Goal: Transaction & Acquisition: Purchase product/service

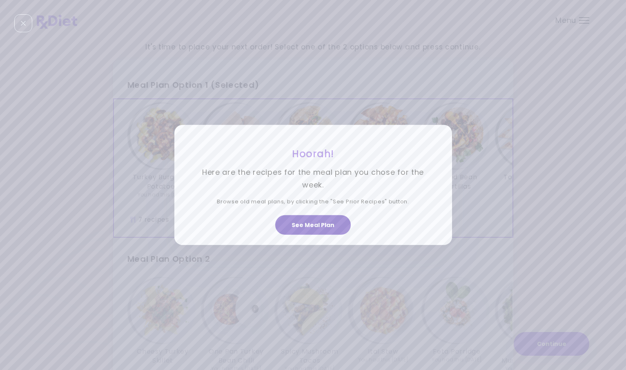
click at [311, 221] on button "See Meal Plan" at bounding box center [313, 225] width 76 height 20
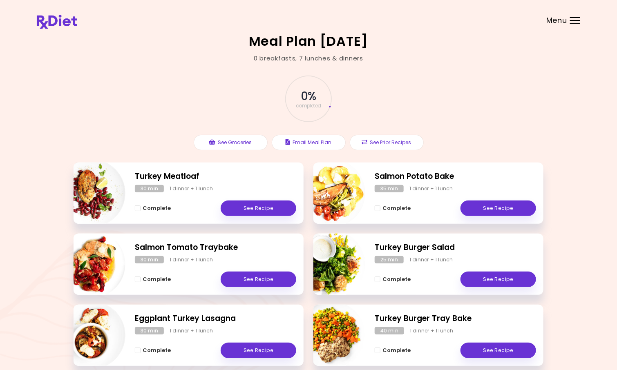
click at [559, 21] on span "Menu" at bounding box center [556, 20] width 21 height 7
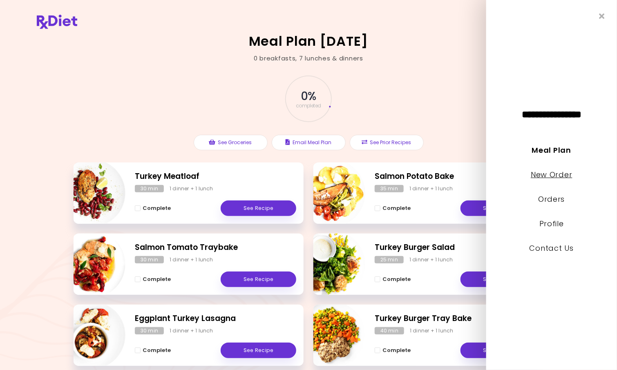
click at [548, 178] on link "New Order" at bounding box center [551, 175] width 41 height 10
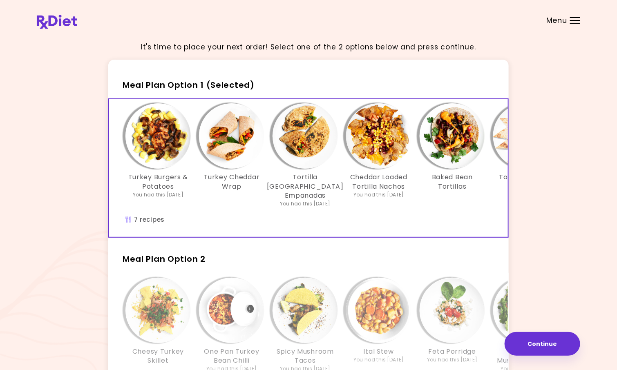
click at [390, 151] on img "Info - Cheddar Loaded Tortilla Nachos - Meal Plan Option 1 (Selected)" at bounding box center [378, 135] width 65 height 65
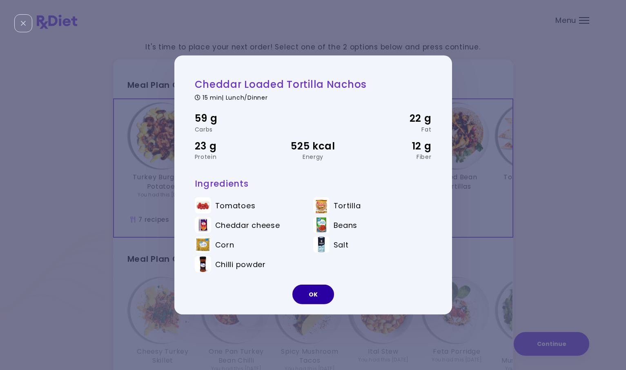
click at [320, 292] on button "OK" at bounding box center [314, 295] width 42 height 20
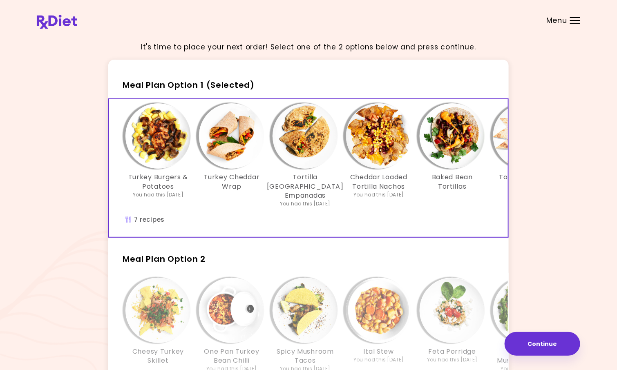
click at [456, 330] on img "Info - Feta Porridge - Meal Plan Option 2" at bounding box center [452, 310] width 65 height 65
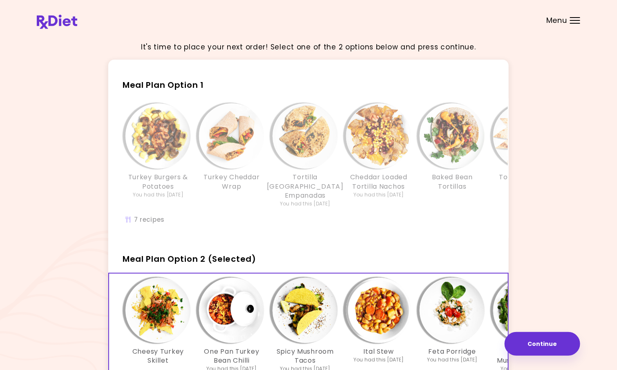
click at [446, 140] on img "Info - Baked Bean Tortillas - Meal Plan Option 1" at bounding box center [452, 135] width 65 height 65
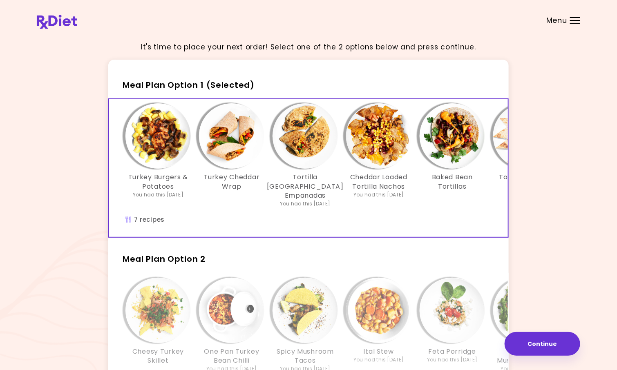
click at [446, 140] on img "Info - Baked Bean Tortillas - Meal Plan Option 1 (Selected)" at bounding box center [452, 135] width 65 height 65
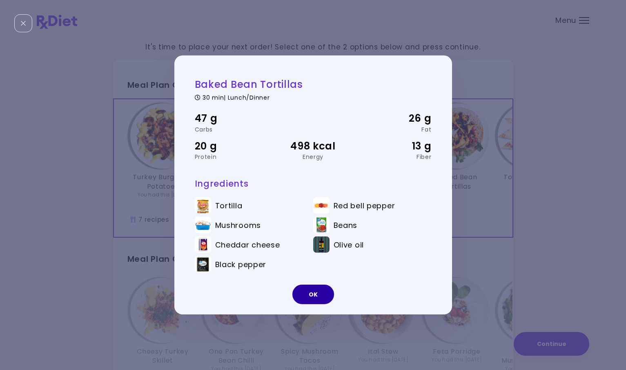
click at [310, 295] on button "OK" at bounding box center [314, 295] width 42 height 20
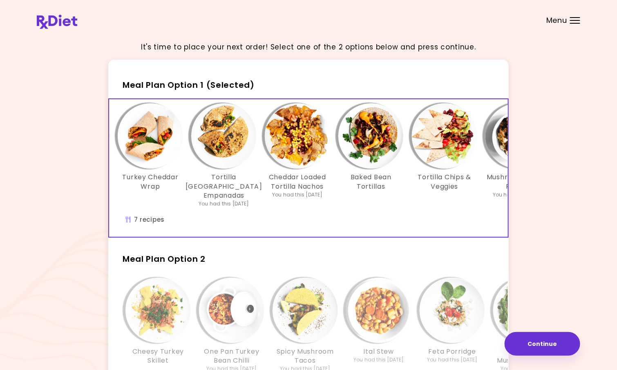
scroll to position [0, 140]
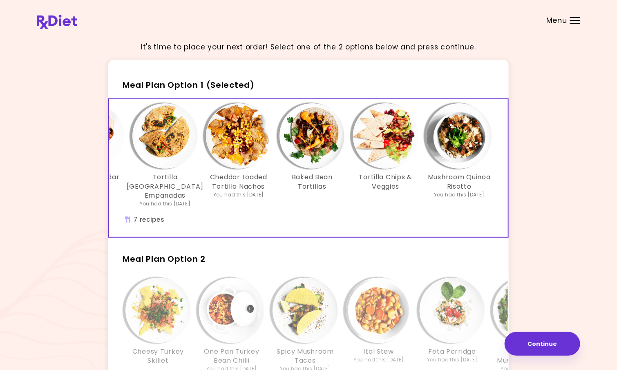
click at [459, 162] on img "Info - Mushroom Quinoa Risotto - Meal Plan Option 1 (Selected)" at bounding box center [459, 135] width 65 height 65
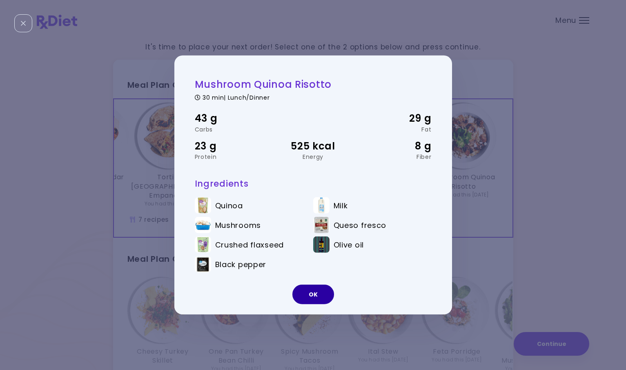
click at [315, 297] on button "OK" at bounding box center [314, 295] width 42 height 20
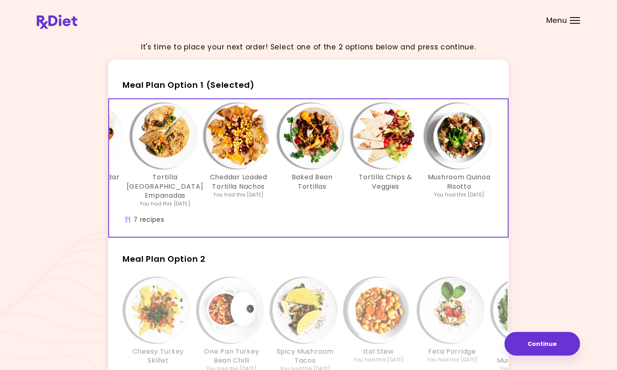
click at [382, 150] on img "Info - Tortilla Chips & Veggies - Meal Plan Option 1 (Selected)" at bounding box center [385, 135] width 65 height 65
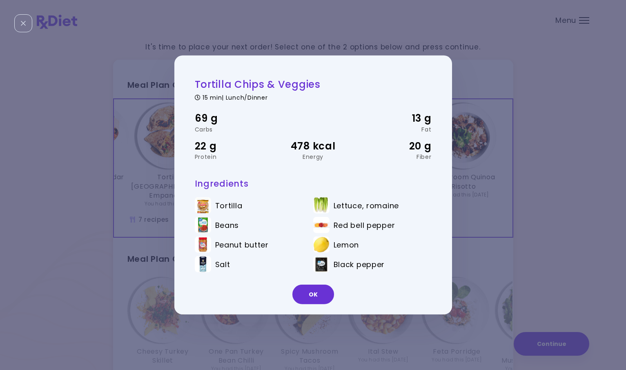
click at [444, 26] on div "Tortilla Chips & Veggies 15 min | Lunch/Dinner 69 g Carbs 13 g Fat 22 g Protein…" at bounding box center [313, 185] width 626 height 370
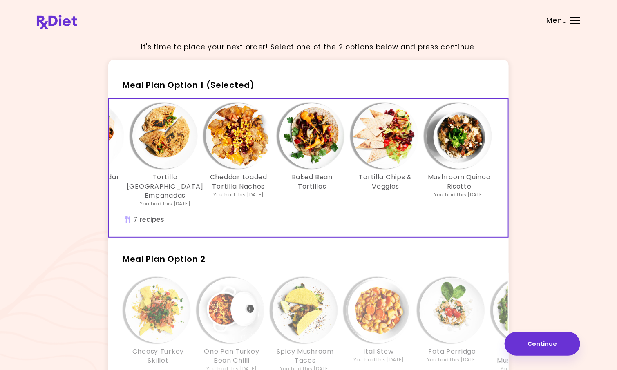
click at [242, 161] on img "Info - Cheddar Loaded Tortilla Nachos - Meal Plan Option 1 (Selected)" at bounding box center [238, 135] width 65 height 65
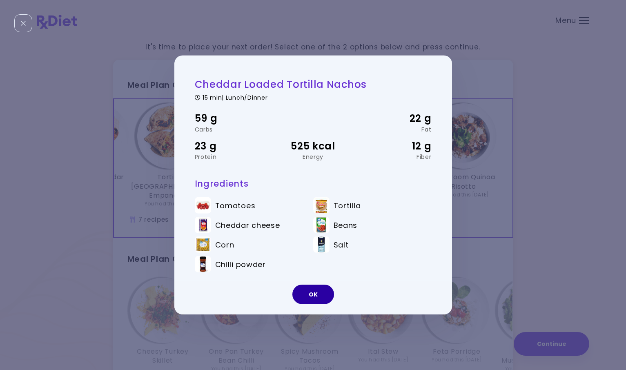
click at [315, 286] on button "OK" at bounding box center [314, 295] width 42 height 20
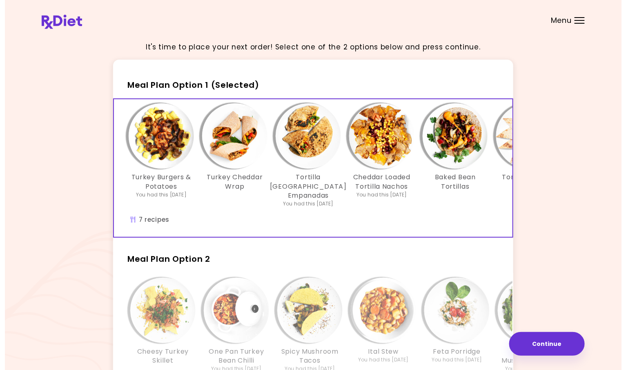
scroll to position [0, 0]
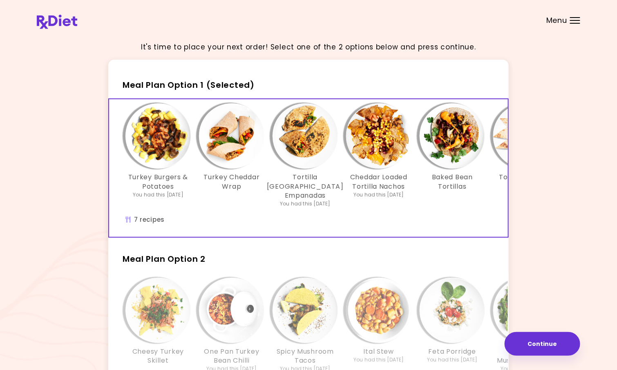
click at [219, 142] on img "Info - Turkey Cheddar Wrap - Meal Plan Option 1 (Selected)" at bounding box center [231, 135] width 65 height 65
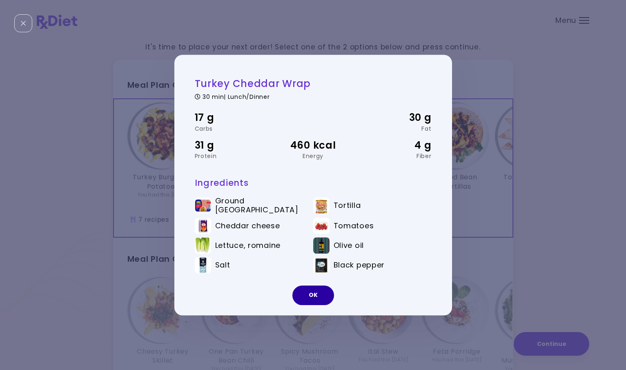
click at [319, 289] on button "OK" at bounding box center [314, 296] width 42 height 20
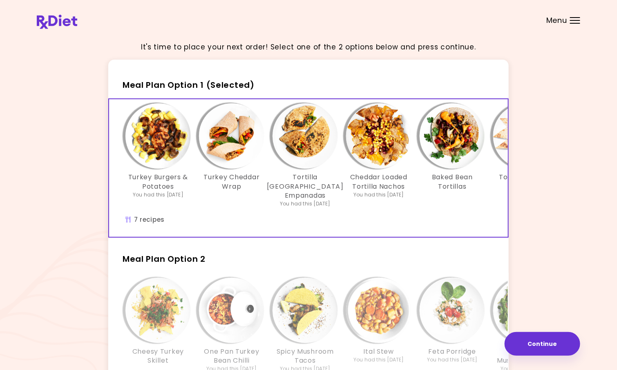
click at [450, 334] on img "Info - Feta Porridge - Meal Plan Option 2" at bounding box center [452, 310] width 65 height 65
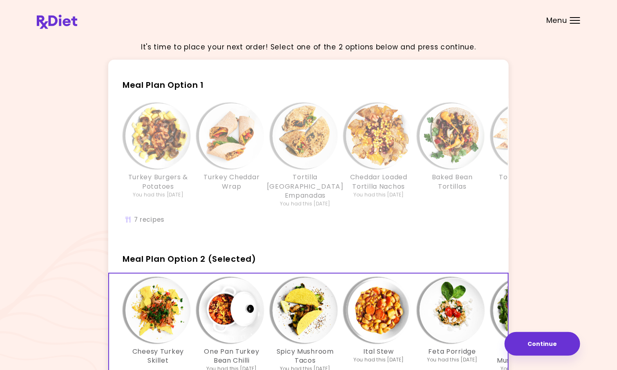
click at [166, 336] on img "Info - Cheesy Turkey Skillet - Meal Plan Option 2 (Selected)" at bounding box center [157, 310] width 65 height 65
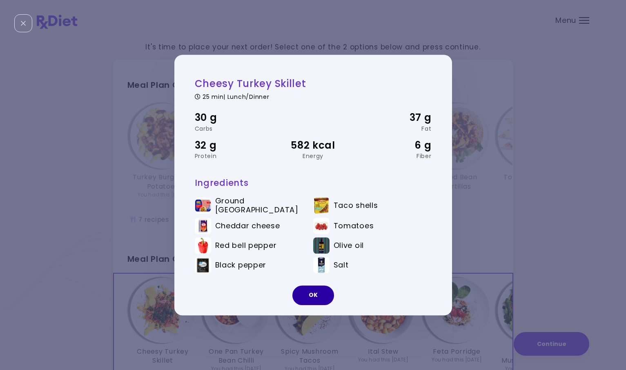
click at [316, 294] on button "OK" at bounding box center [314, 296] width 42 height 20
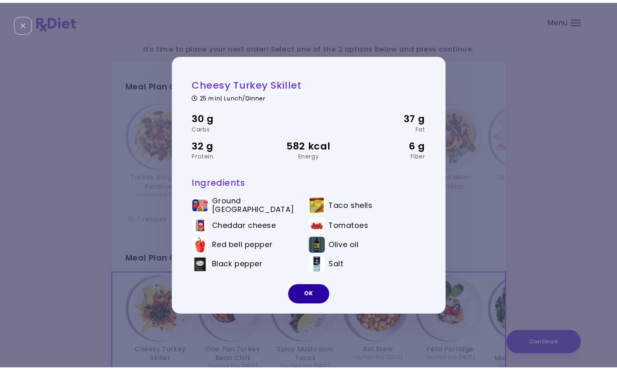
scroll to position [2, 0]
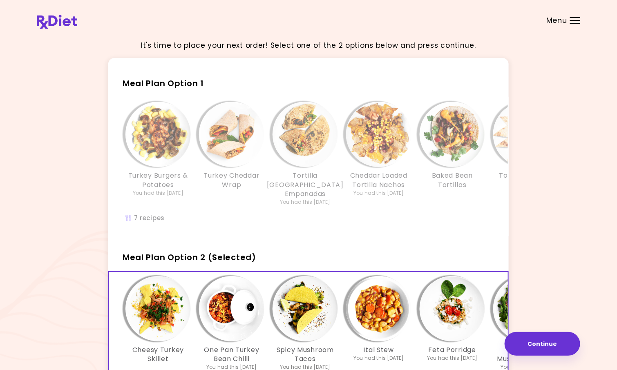
click at [220, 313] on img "Info - One Pan Turkey Bean Chilli - Meal Plan Option 2 (Selected)" at bounding box center [231, 308] width 65 height 65
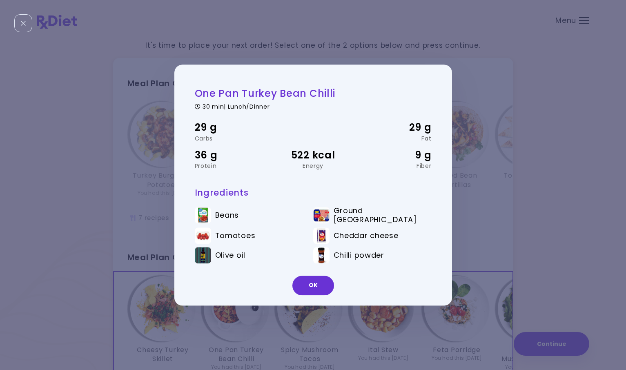
click at [258, 314] on div "One Pan Turkey Bean Chilli 30 min | Lunch/Dinner 29 g Carbs 29 g Fat 36 g Prote…" at bounding box center [313, 185] width 626 height 370
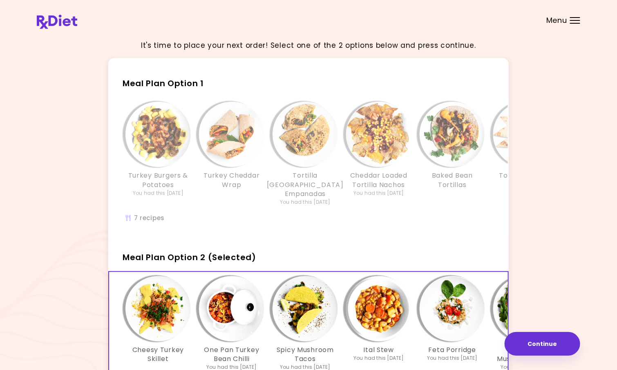
click at [304, 327] on img "Info - Spicy Mushroom Tacos - Meal Plan Option 2 (Selected)" at bounding box center [305, 308] width 65 height 65
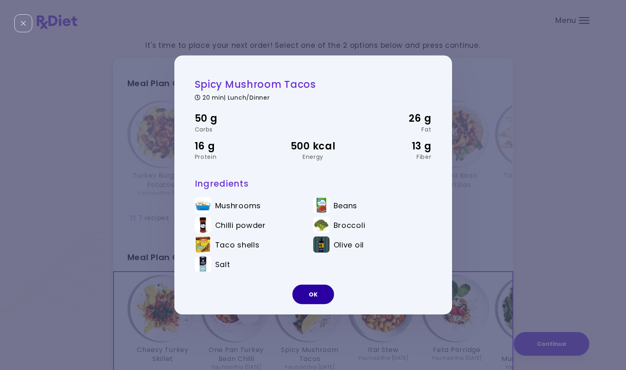
click at [320, 291] on button "OK" at bounding box center [314, 295] width 42 height 20
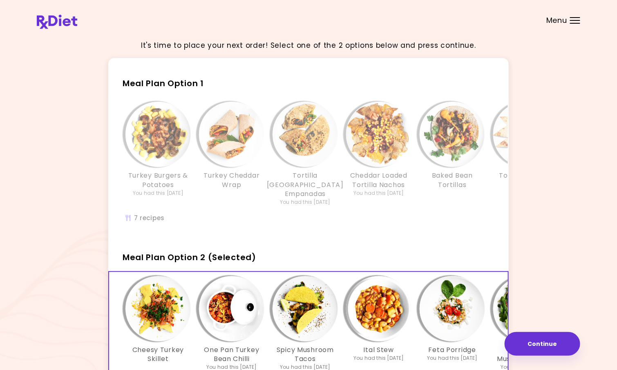
click at [379, 316] on img "Info - Ital Stew - Meal Plan Option 2 (Selected)" at bounding box center [378, 308] width 65 height 65
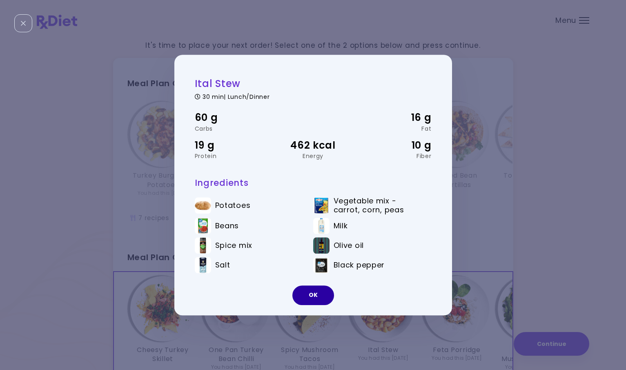
click at [321, 296] on button "OK" at bounding box center [314, 296] width 42 height 20
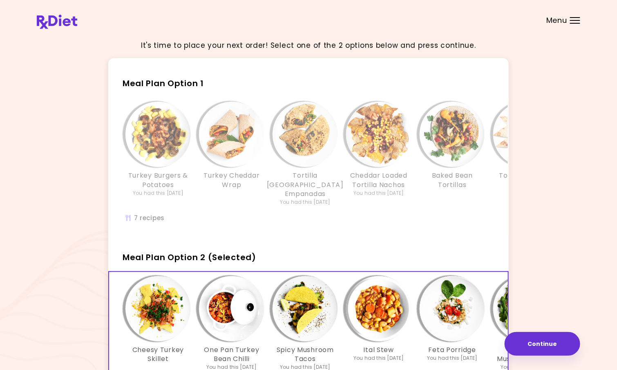
click at [463, 318] on img "Info - Feta Porridge - Meal Plan Option 2 (Selected)" at bounding box center [452, 308] width 65 height 65
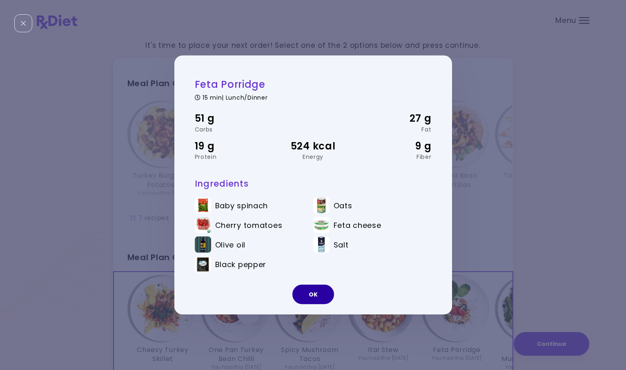
click at [327, 289] on button "OK" at bounding box center [314, 295] width 42 height 20
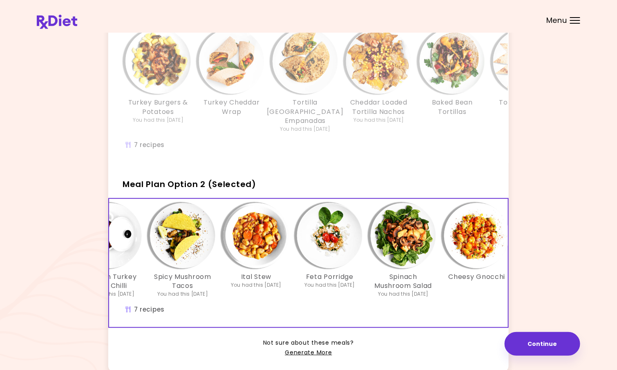
scroll to position [0, 140]
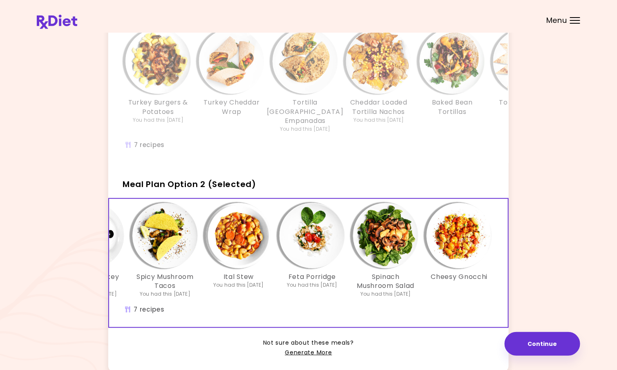
click at [392, 276] on h3 "Spinach Mushroom Salad" at bounding box center [385, 282] width 65 height 18
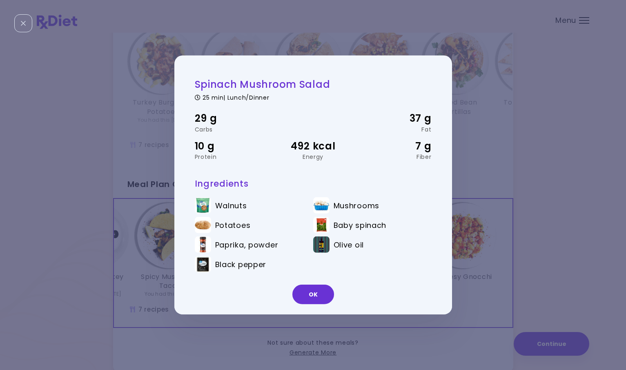
click at [418, 70] on div "Spinach Mushroom Salad 25 min | Lunch/Dinner 29 g Carbs 37 g Fat 10 g Protein 4…" at bounding box center [314, 185] width 278 height 259
click at [316, 298] on button "OK" at bounding box center [314, 295] width 42 height 20
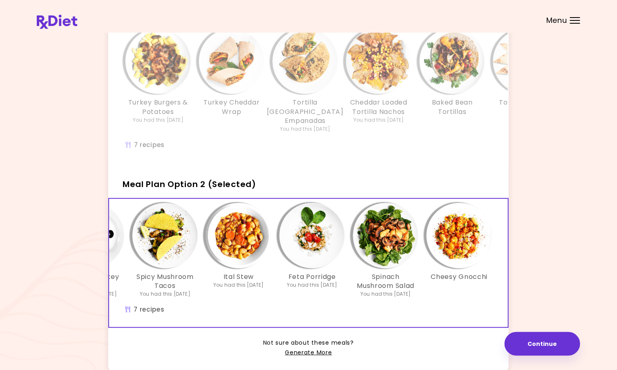
click at [469, 270] on div "Cheesy Gnocchi" at bounding box center [460, 250] width 74 height 95
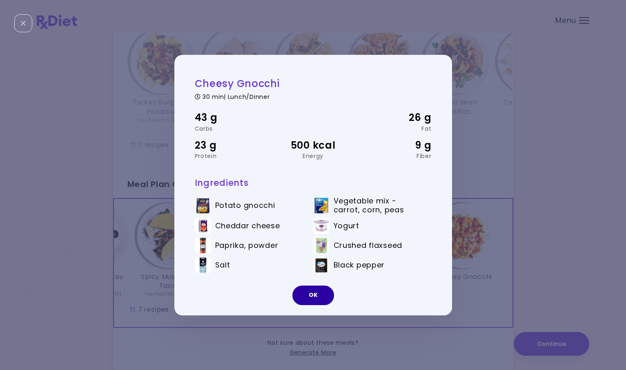
click at [312, 296] on button "OK" at bounding box center [314, 296] width 42 height 20
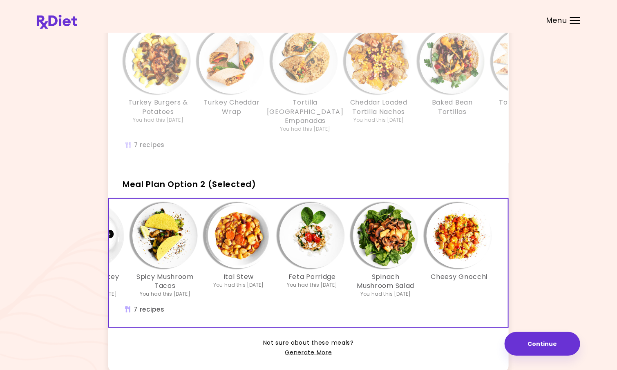
click at [230, 242] on img "Info - Ital Stew - Meal Plan Option 2 (Selected)" at bounding box center [238, 235] width 65 height 65
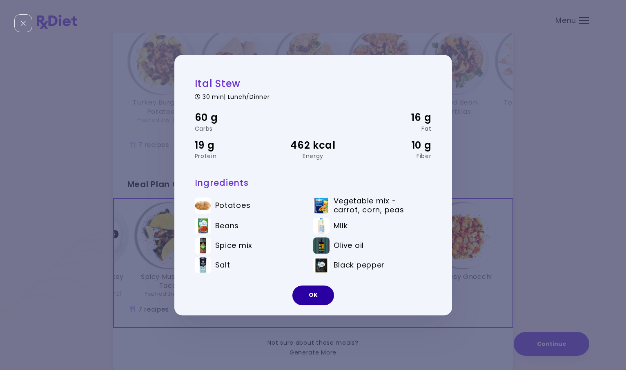
click at [307, 293] on button "OK" at bounding box center [314, 296] width 42 height 20
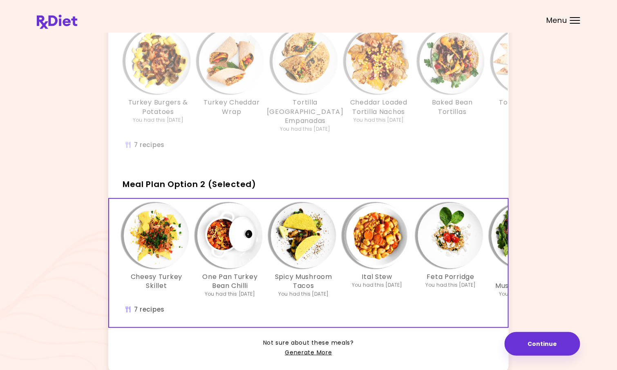
scroll to position [0, 0]
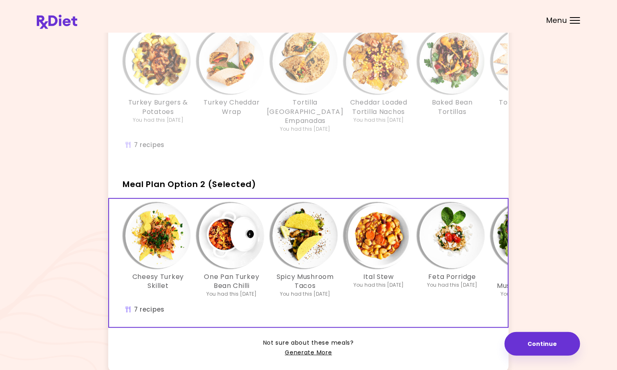
click at [232, 253] on img "Info - One Pan Turkey Bean Chilli - Meal Plan Option 2 (Selected)" at bounding box center [231, 235] width 65 height 65
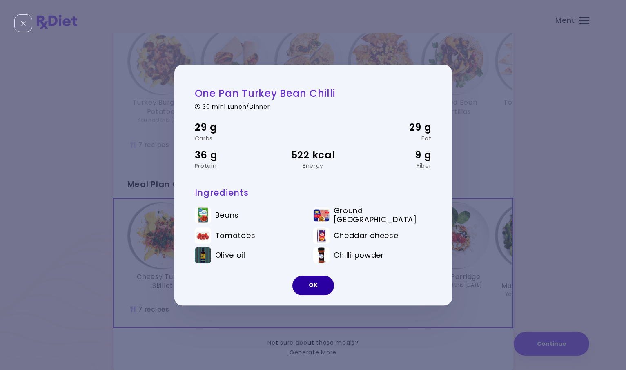
click at [304, 277] on button "OK" at bounding box center [314, 286] width 42 height 20
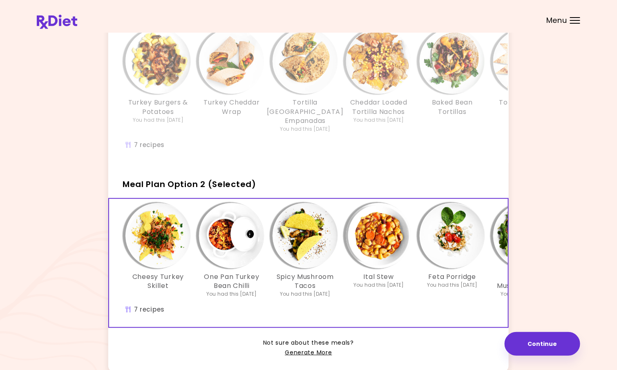
click at [154, 244] on img "Info - Cheesy Turkey Skillet - Meal Plan Option 2 (Selected)" at bounding box center [157, 235] width 65 height 65
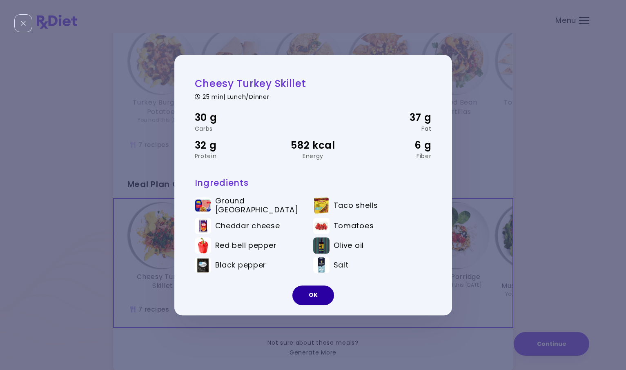
click at [315, 292] on button "OK" at bounding box center [314, 296] width 42 height 20
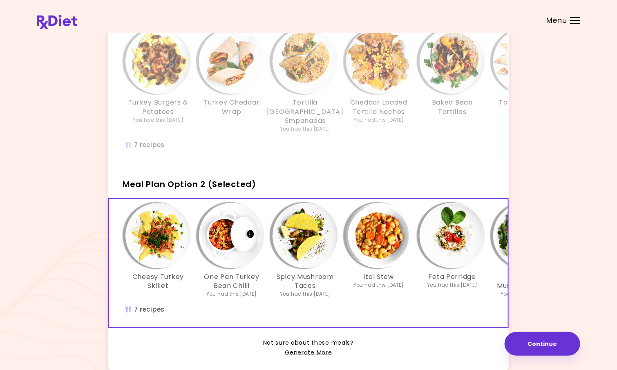
click at [149, 58] on img "Info - Turkey Burgers & Potatoes - Meal Plan Option 1" at bounding box center [157, 61] width 65 height 65
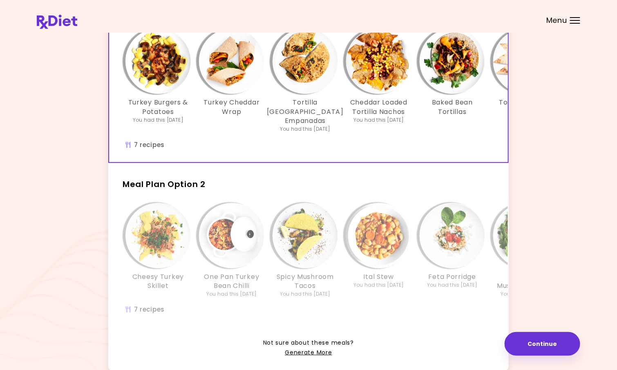
click at [159, 75] on img "Info - Turkey Burgers & Potatoes - Meal Plan Option 1 (Selected)" at bounding box center [157, 61] width 65 height 65
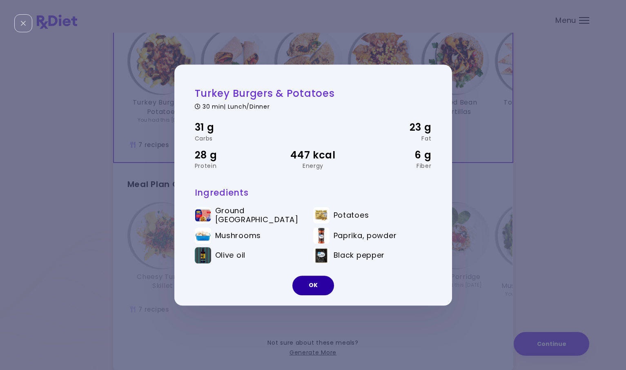
click at [316, 287] on button "OK" at bounding box center [314, 286] width 42 height 20
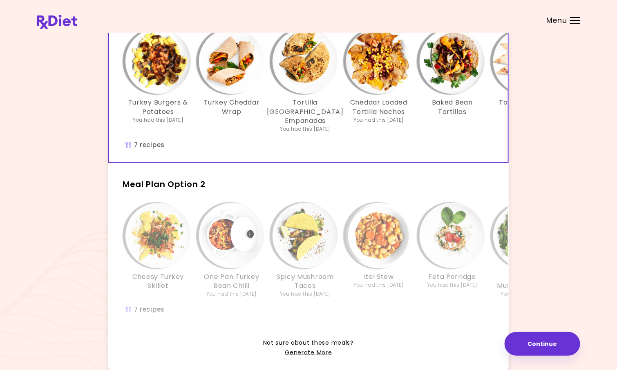
click at [239, 69] on img "Info - Turkey Cheddar Wrap - Meal Plan Option 1 (Selected)" at bounding box center [231, 61] width 65 height 65
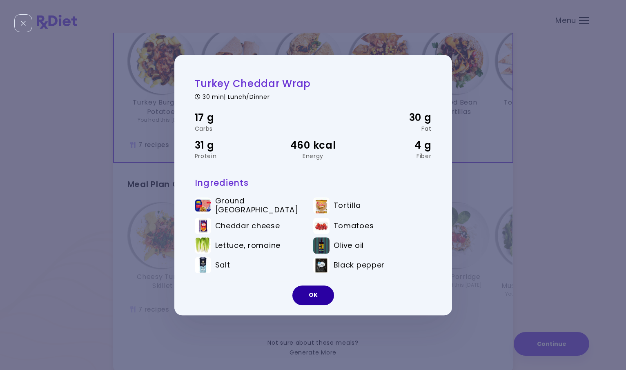
click at [304, 291] on button "OK" at bounding box center [314, 296] width 42 height 20
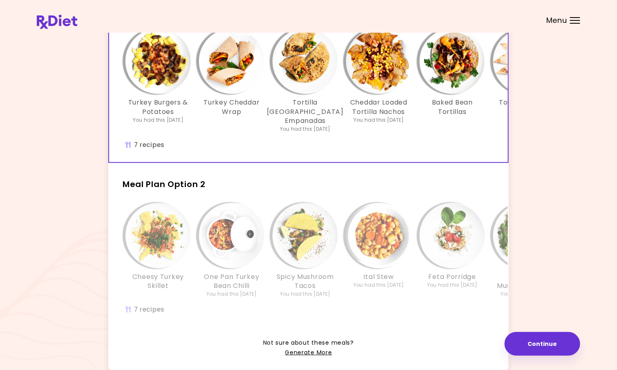
click at [311, 76] on img "Info - Tortilla Turkey Empanadas - Meal Plan Option 1 (Selected)" at bounding box center [305, 61] width 65 height 65
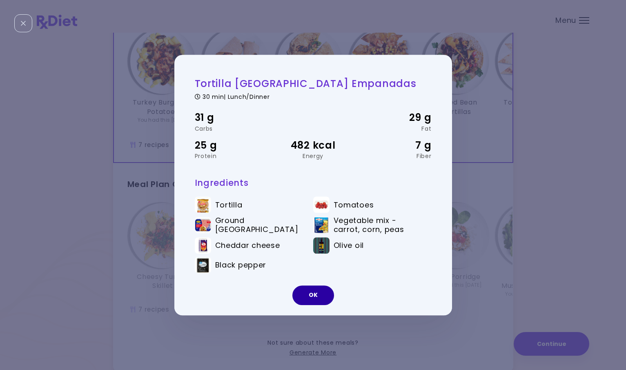
click at [308, 295] on button "OK" at bounding box center [314, 296] width 42 height 20
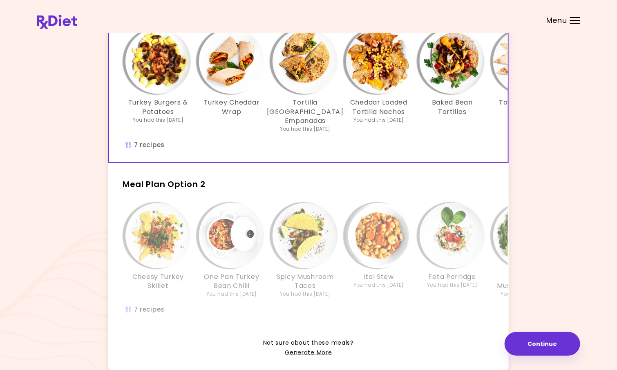
click at [376, 79] on img "Info - Cheddar Loaded Tortilla Nachos - Meal Plan Option 1 (Selected)" at bounding box center [378, 61] width 65 height 65
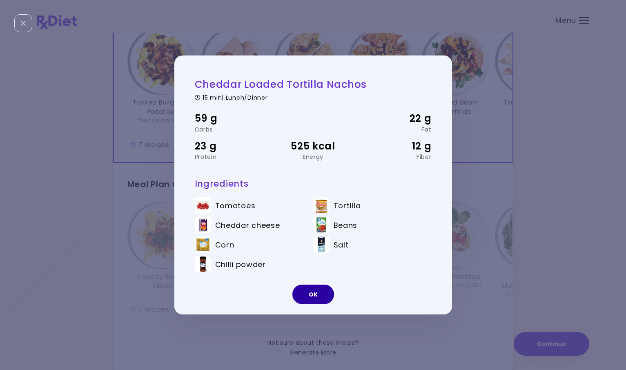
click at [313, 292] on button "OK" at bounding box center [314, 295] width 42 height 20
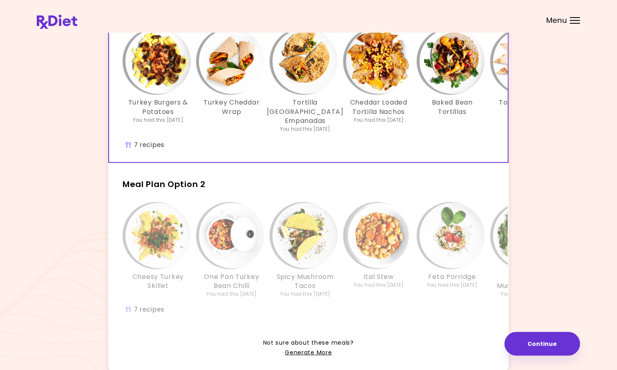
click at [464, 58] on img "Info - Baked Bean Tortillas - Meal Plan Option 1 (Selected)" at bounding box center [452, 61] width 65 height 65
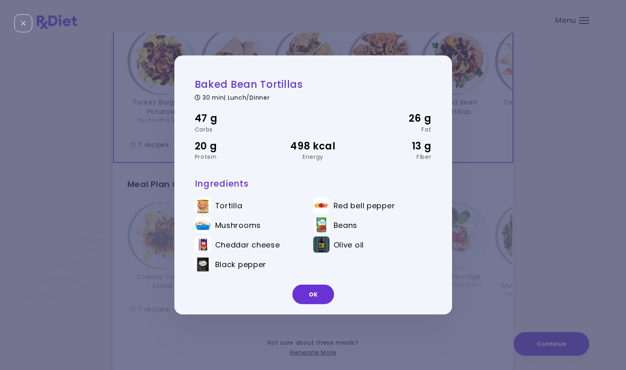
click at [469, 49] on div "Baked Bean Tortillas 30 min | Lunch/Dinner 47 g Carbs 26 g Fat 20 g Protein 498…" at bounding box center [313, 185] width 626 height 370
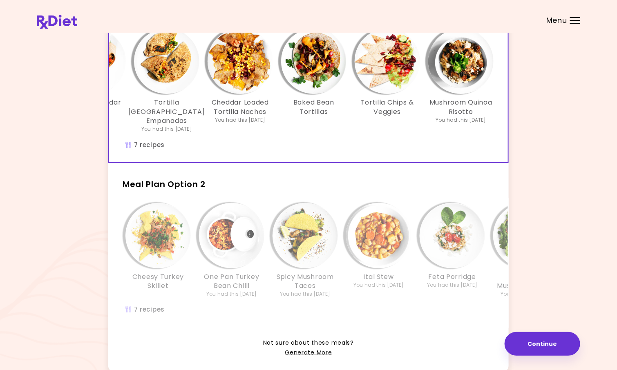
scroll to position [0, 140]
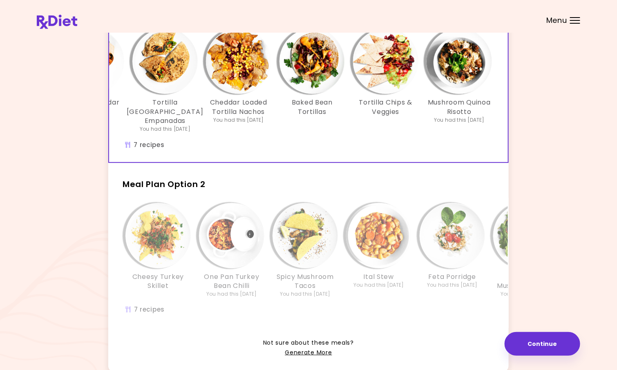
click at [384, 59] on img "Info - Tortilla Chips & Veggies - Meal Plan Option 1 (Selected)" at bounding box center [385, 61] width 65 height 65
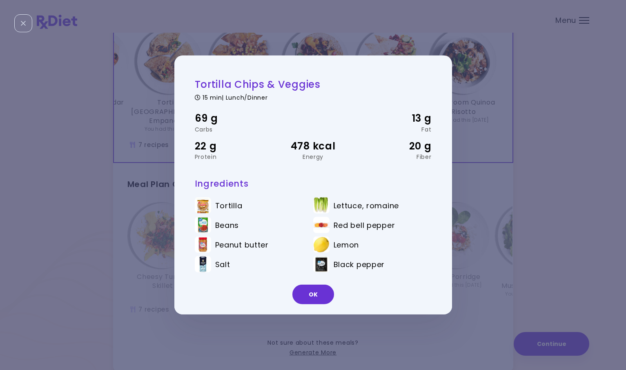
click at [532, 102] on div "Tortilla Chips & Veggies 15 min | Lunch/Dinner 69 g Carbs 13 g Fat 22 g Protein…" at bounding box center [313, 185] width 626 height 370
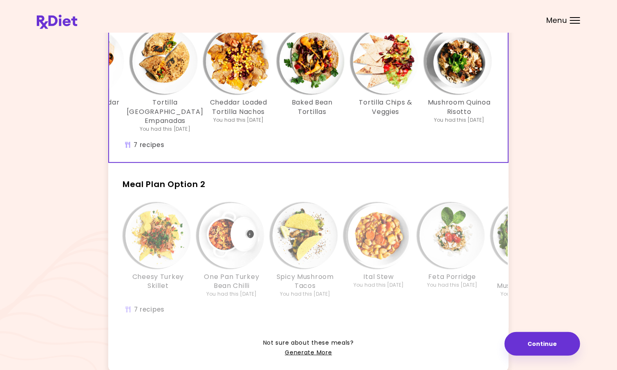
drag, startPoint x: 433, startPoint y: 84, endPoint x: 427, endPoint y: 87, distance: 7.1
click at [432, 86] on div "Info - Mushroom Quinoa Risotto - Meal Plan Option 1 (Selected)" at bounding box center [459, 61] width 65 height 65
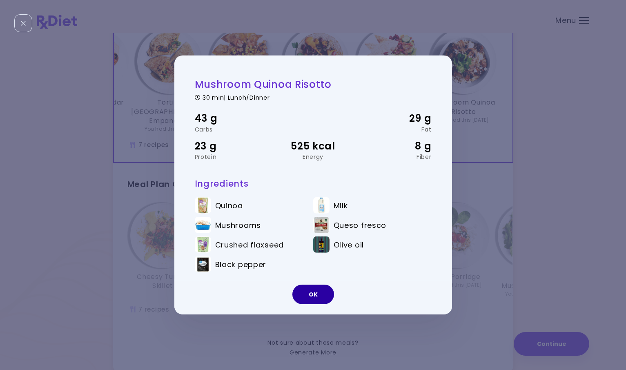
click at [308, 297] on button "OK" at bounding box center [314, 295] width 42 height 20
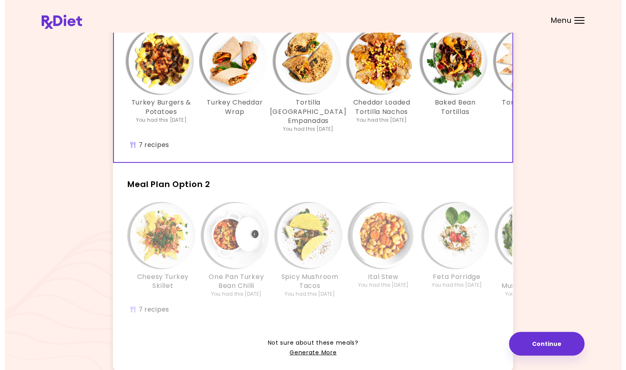
scroll to position [0, 0]
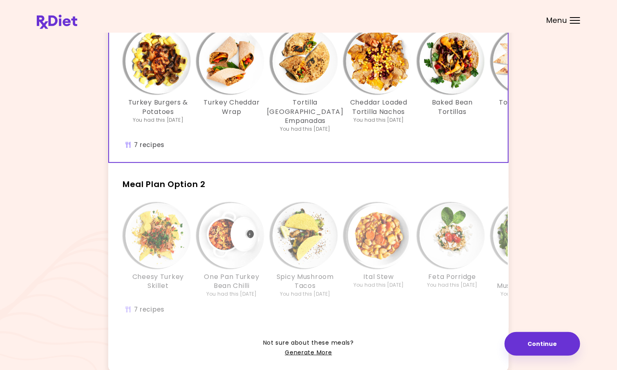
click at [166, 70] on img "Info - Turkey Burgers & Potatoes - Meal Plan Option 1 (Selected)" at bounding box center [157, 61] width 65 height 65
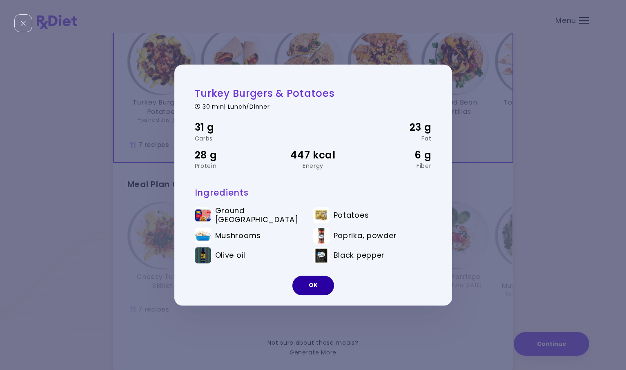
click at [314, 286] on button "OK" at bounding box center [314, 286] width 42 height 20
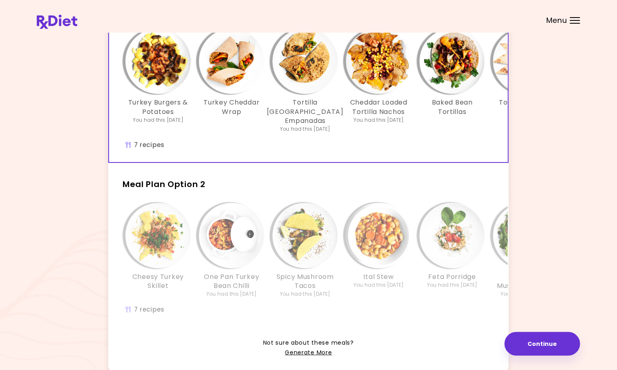
click at [237, 72] on img "Info - Turkey Cheddar Wrap - Meal Plan Option 1 (Selected)" at bounding box center [231, 61] width 65 height 65
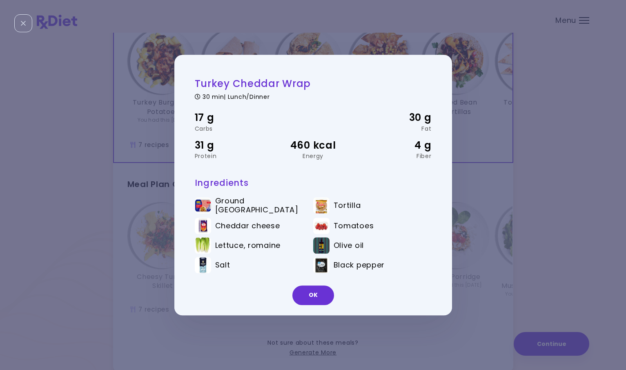
click at [307, 292] on button "OK" at bounding box center [314, 296] width 42 height 20
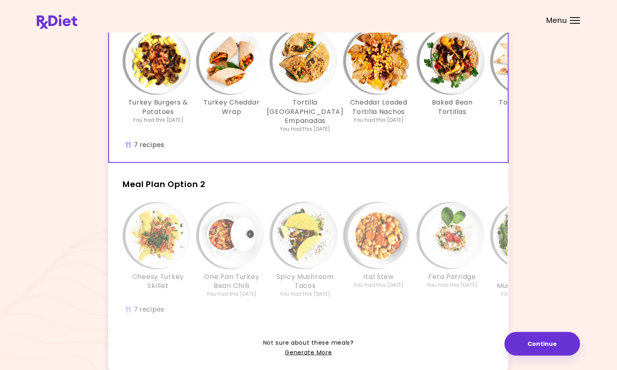
click at [301, 67] on img "Info - Tortilla Turkey Empanadas - Meal Plan Option 1 (Selected)" at bounding box center [305, 61] width 65 height 65
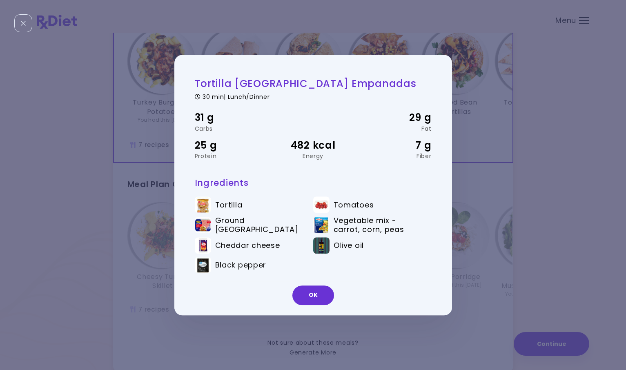
click at [313, 292] on button "OK" at bounding box center [314, 296] width 42 height 20
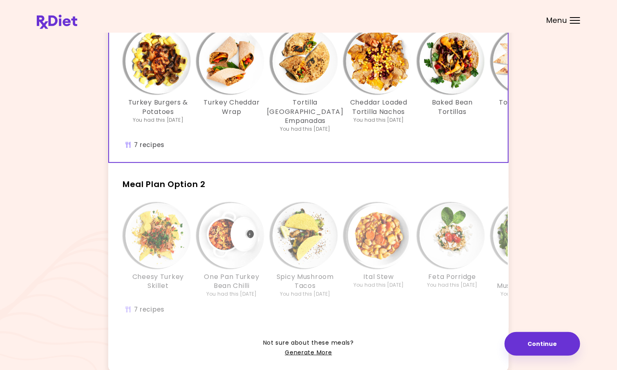
click at [380, 75] on img "Info - Cheddar Loaded Tortilla Nachos - Meal Plan Option 1 (Selected)" at bounding box center [378, 61] width 65 height 65
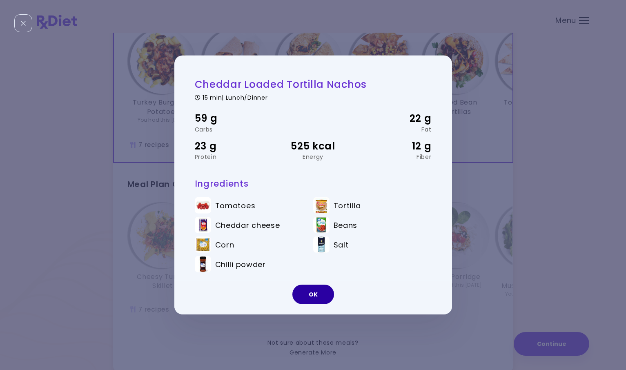
click at [317, 287] on button "OK" at bounding box center [314, 295] width 42 height 20
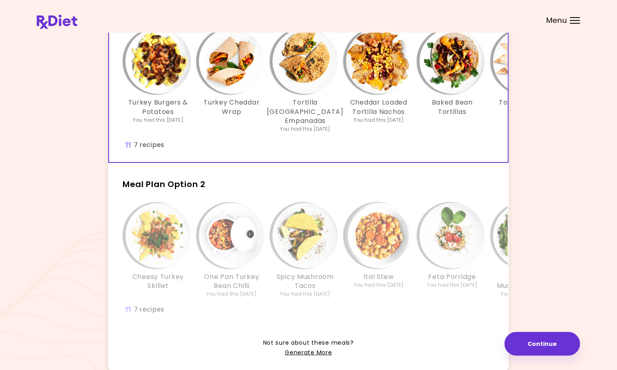
click at [460, 83] on img "Info - Baked Bean Tortillas - Meal Plan Option 1 (Selected)" at bounding box center [452, 61] width 65 height 65
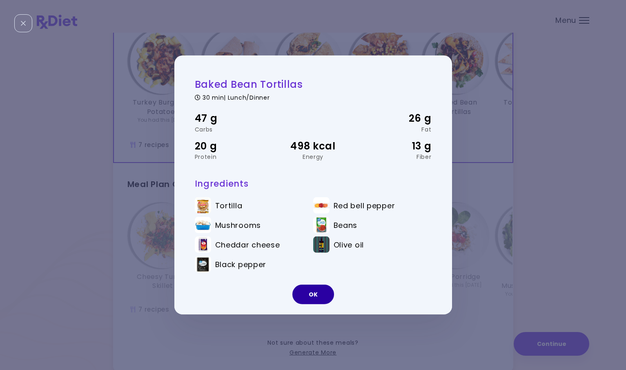
click at [300, 286] on button "OK" at bounding box center [314, 295] width 42 height 20
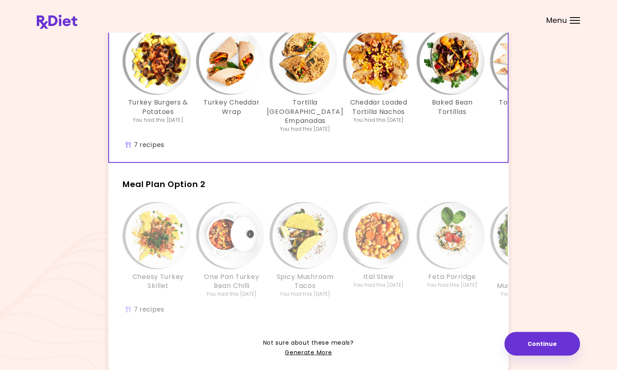
click at [506, 69] on img "Info - Tortilla Chips & Veggies - Meal Plan Option 1 (Selected)" at bounding box center [525, 61] width 65 height 65
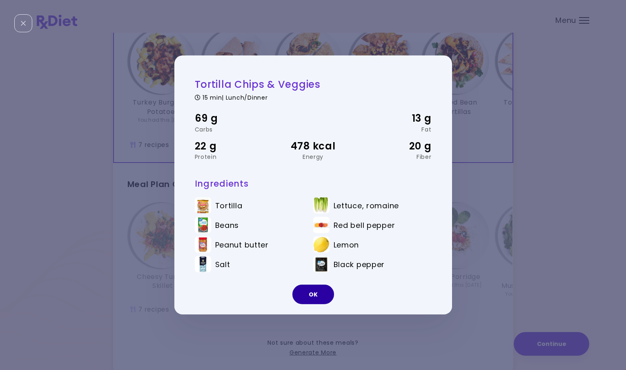
click at [311, 293] on button "OK" at bounding box center [314, 295] width 42 height 20
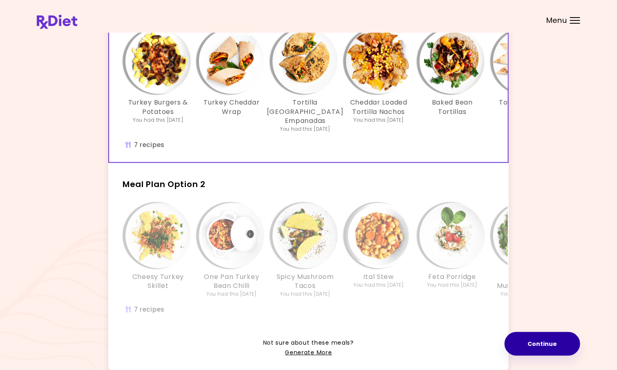
click at [545, 342] on button "Continue" at bounding box center [543, 344] width 76 height 24
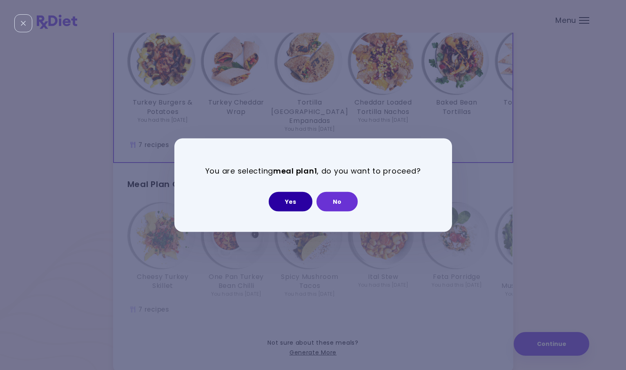
click at [290, 197] on button "Yes" at bounding box center [291, 202] width 44 height 20
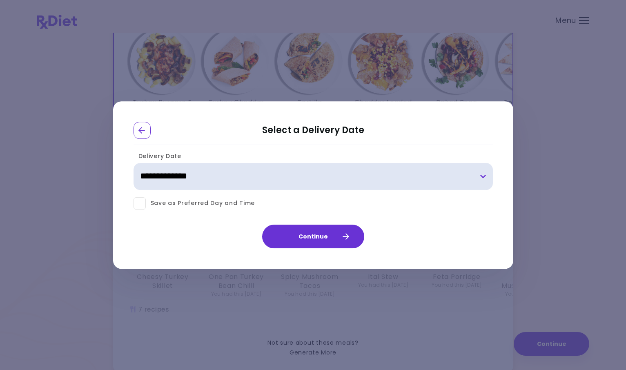
click at [482, 177] on select "**********" at bounding box center [314, 176] width 360 height 27
select select "**********"
click at [134, 163] on select "**********" at bounding box center [314, 176] width 360 height 27
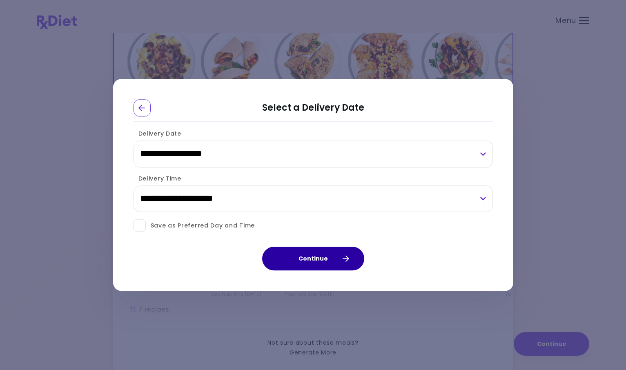
click at [346, 256] on icon "button" at bounding box center [345, 258] width 7 height 7
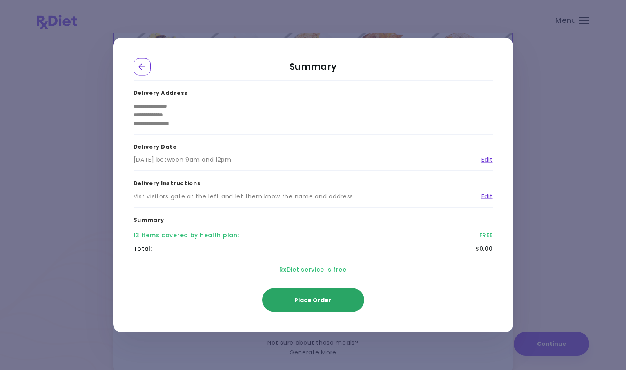
click at [337, 297] on button "Place Order" at bounding box center [313, 301] width 102 height 24
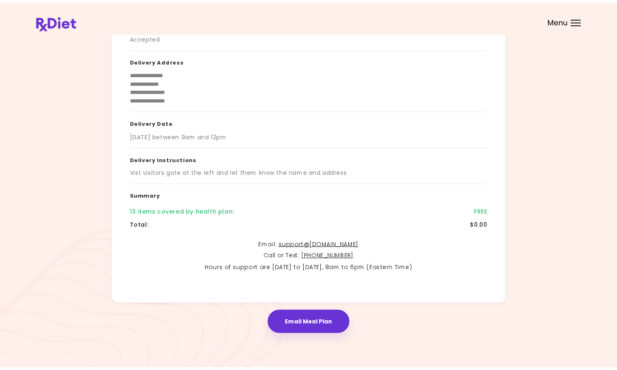
scroll to position [67, 0]
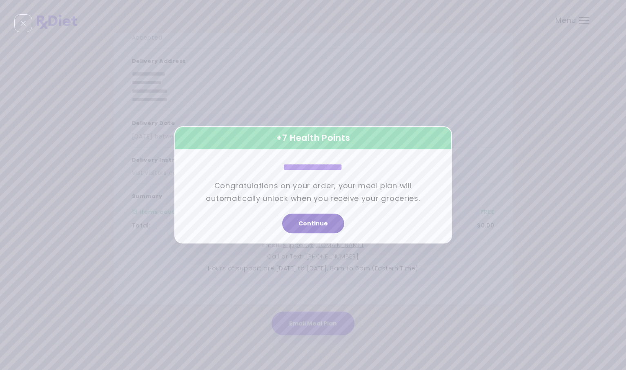
click at [313, 223] on button "Continue" at bounding box center [313, 224] width 62 height 20
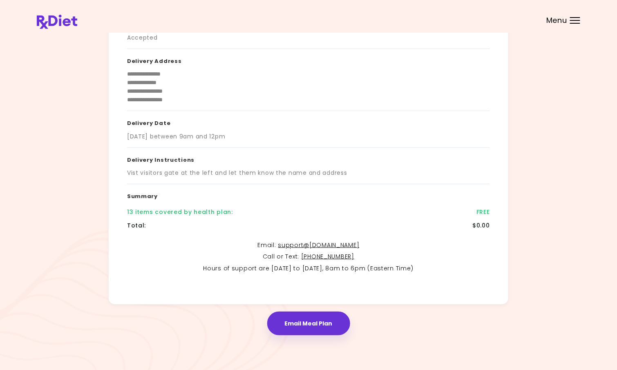
click at [304, 325] on button "Email Meal Plan" at bounding box center [308, 324] width 83 height 24
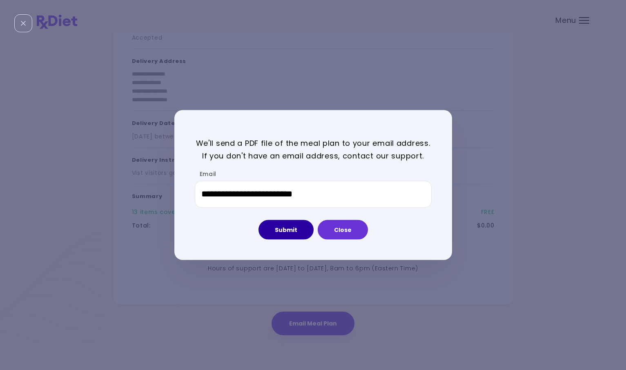
click at [297, 226] on button "Submit" at bounding box center [286, 230] width 55 height 20
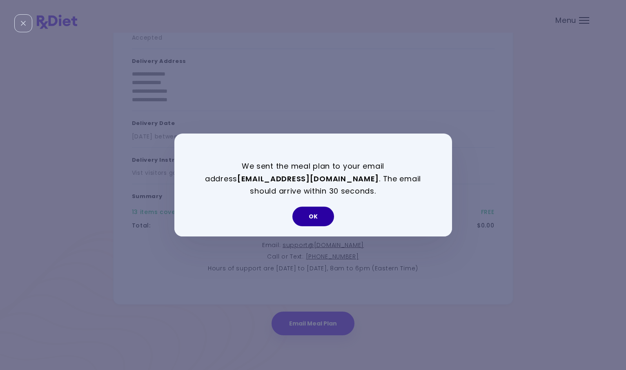
click at [309, 223] on button "OK" at bounding box center [314, 217] width 42 height 20
